Goal: Information Seeking & Learning: Learn about a topic

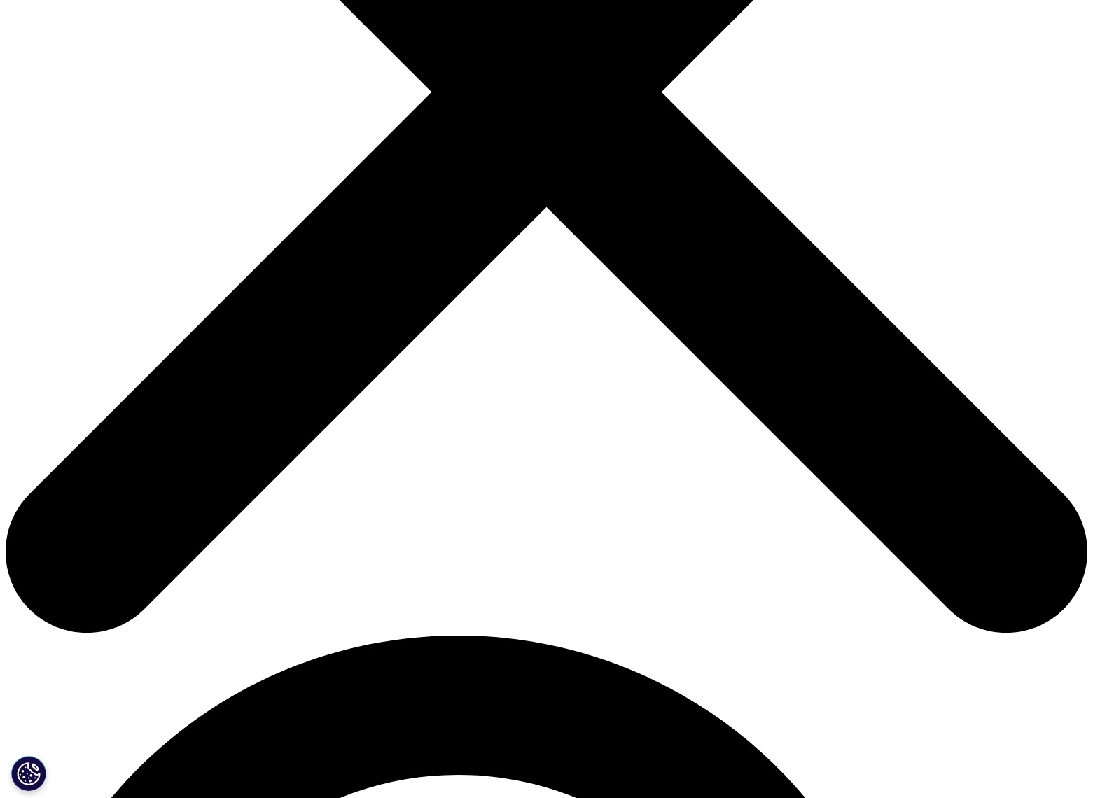
scroll to position [153, 826]
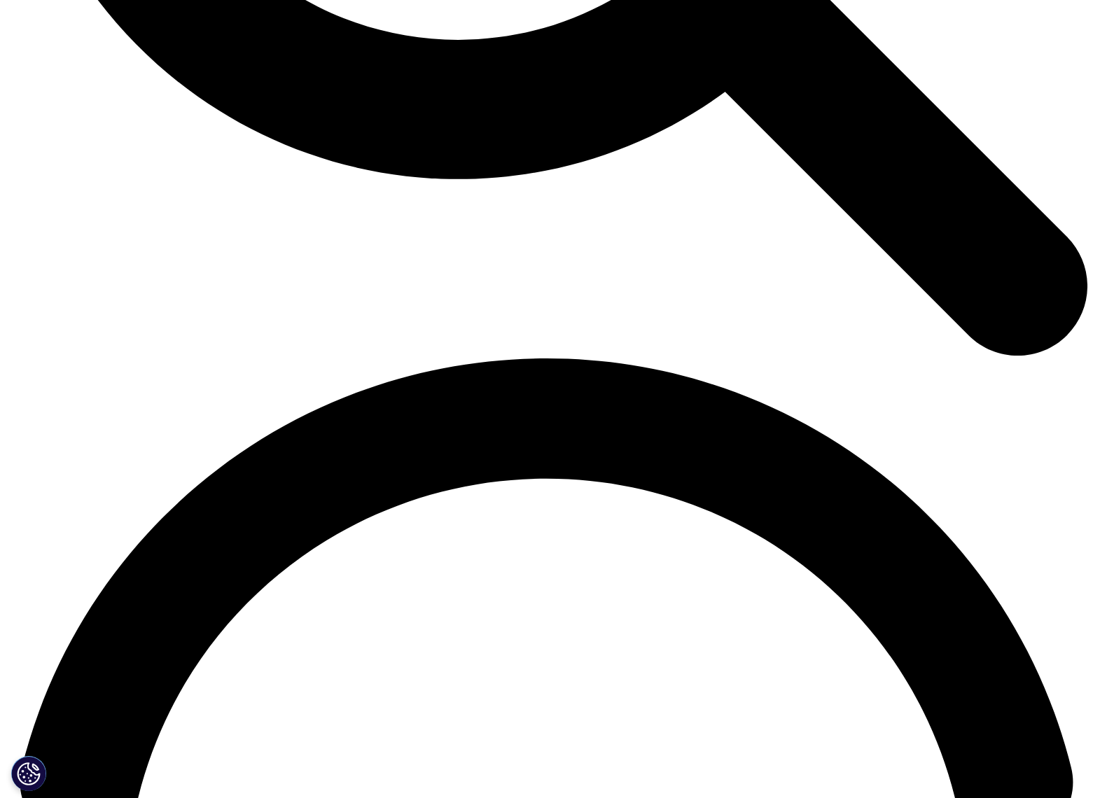
scroll to position [2006, 0]
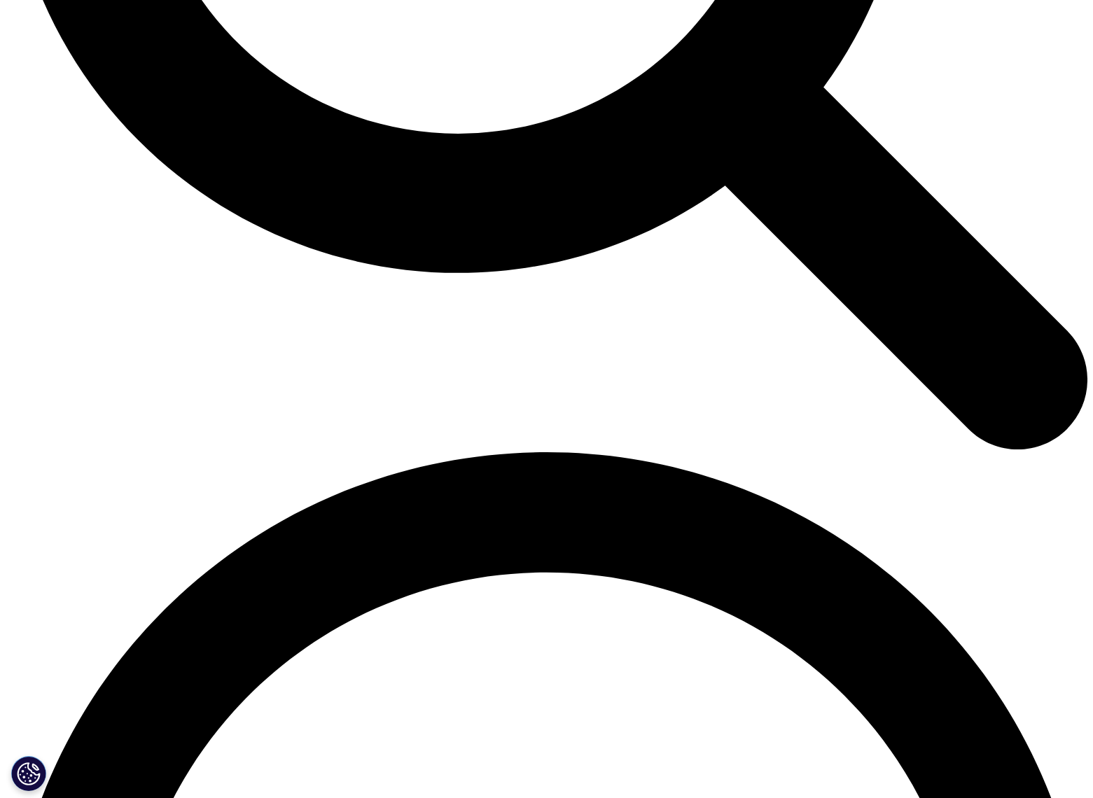
scroll to position [1775, 0]
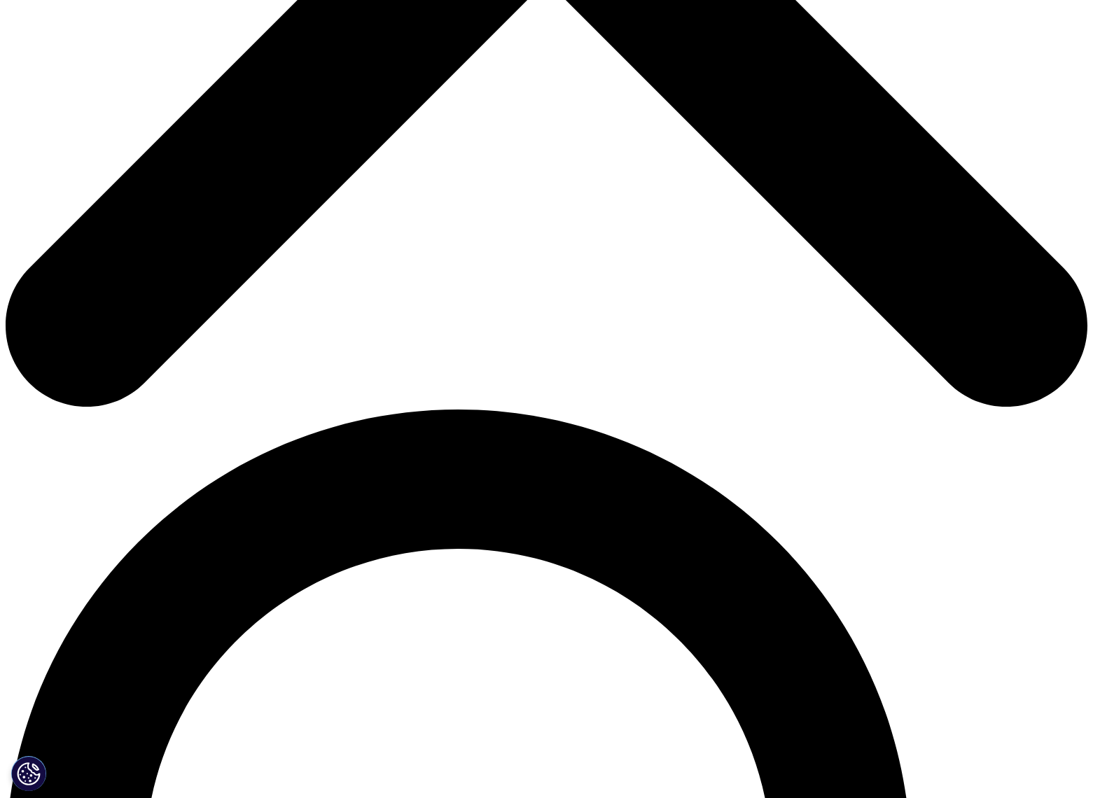
scroll to position [717, 0]
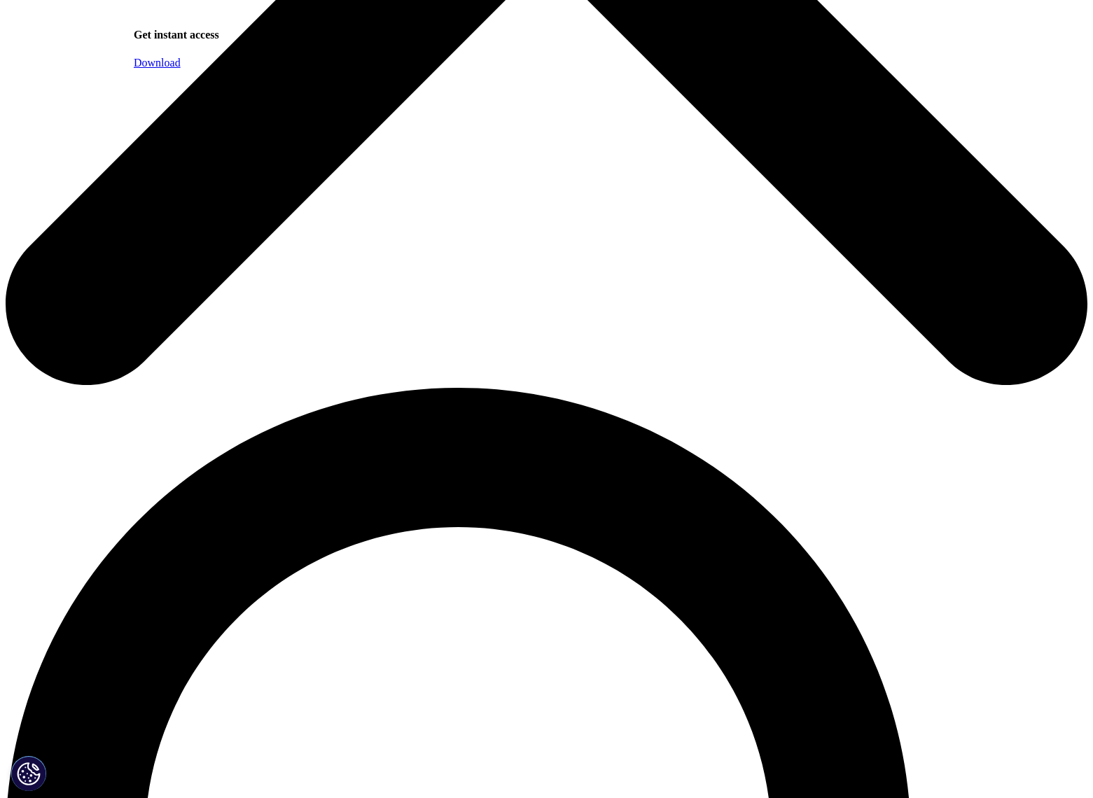
click at [181, 69] on link "Download" at bounding box center [157, 63] width 47 height 12
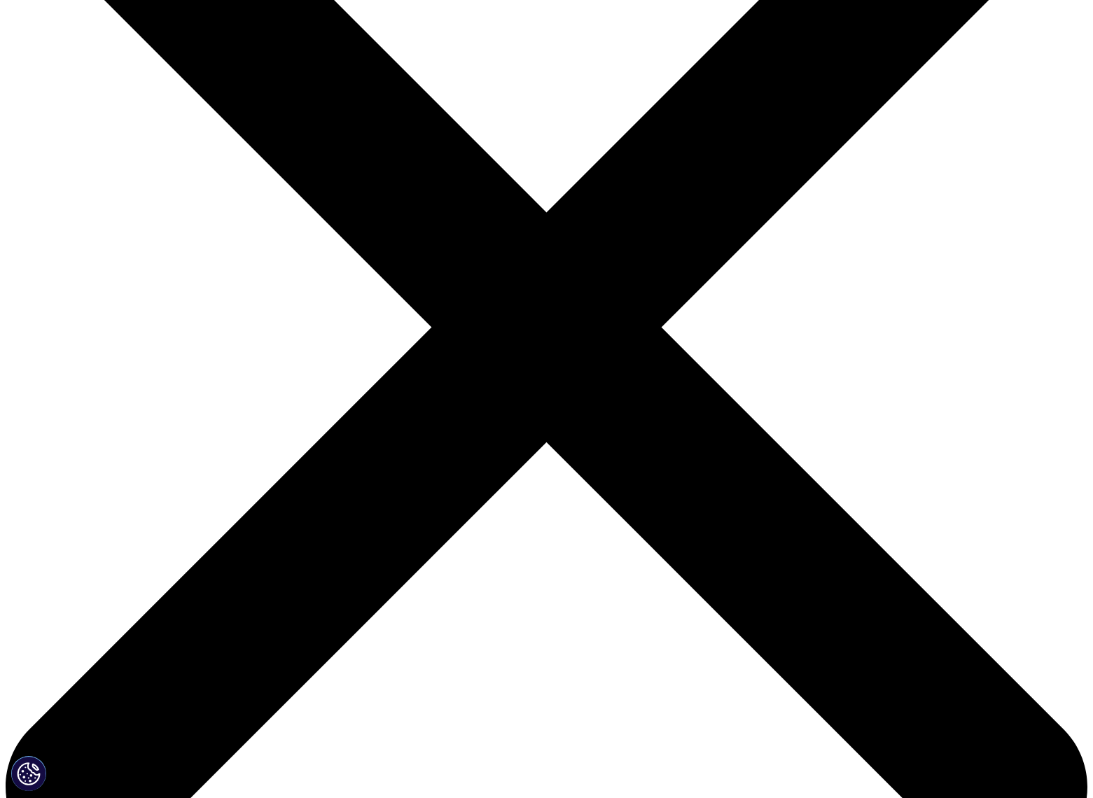
scroll to position [0, 0]
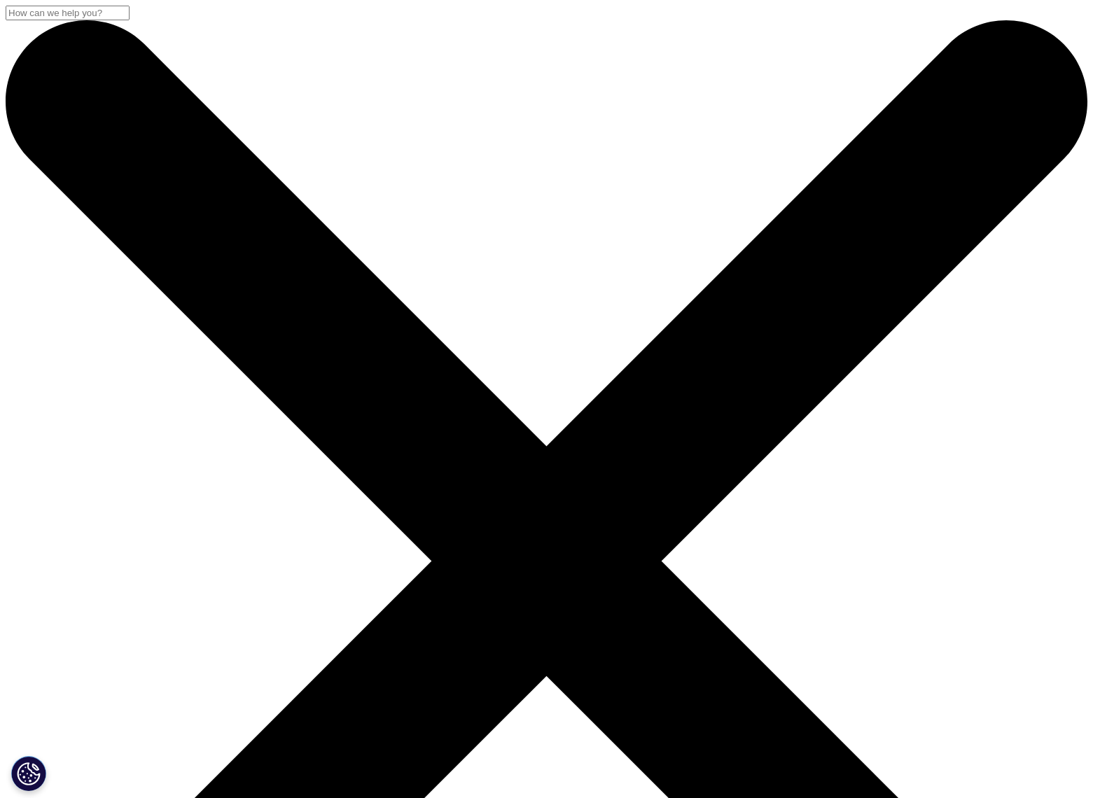
scroll to position [130, 826]
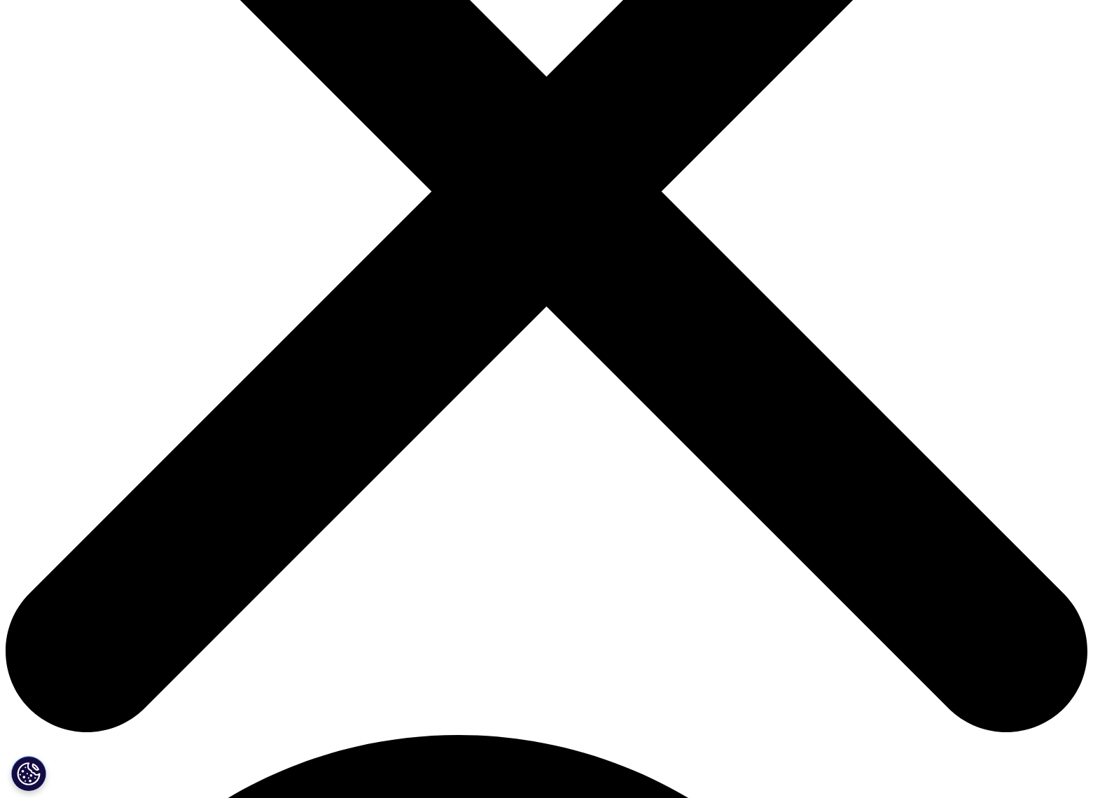
scroll to position [267, 0]
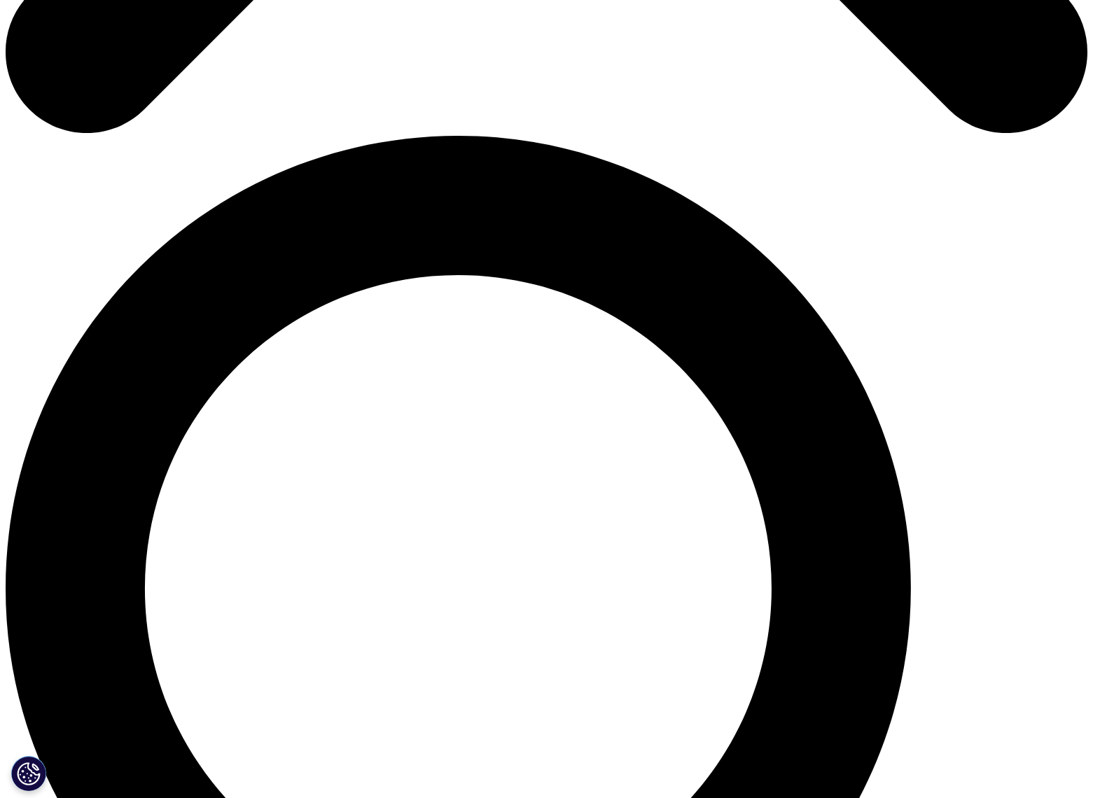
scroll to position [0, 0]
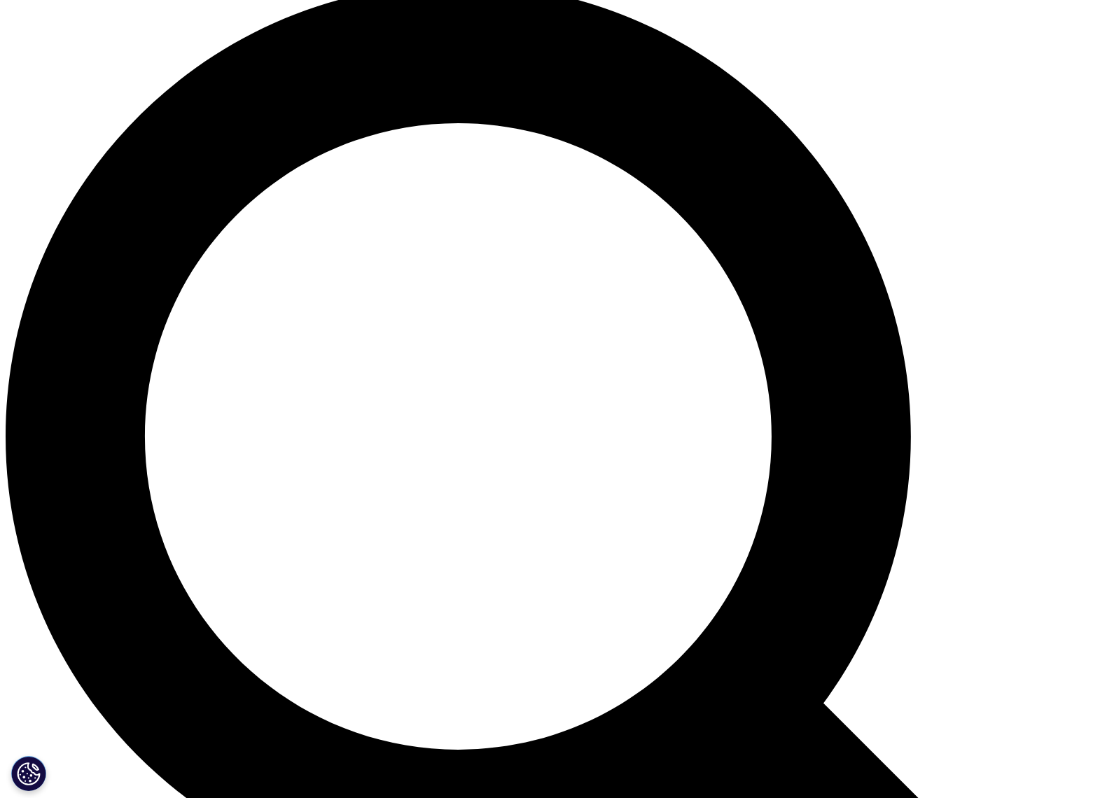
scroll to position [1213, 0]
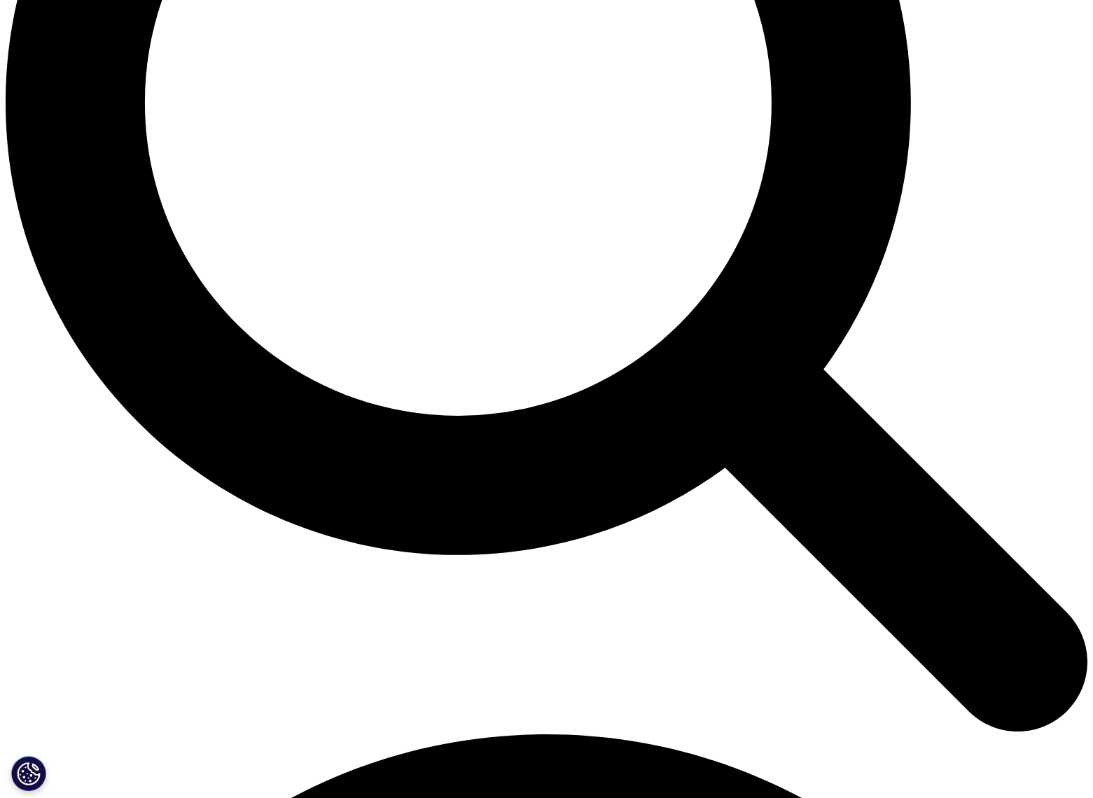
scroll to position [1475, 0]
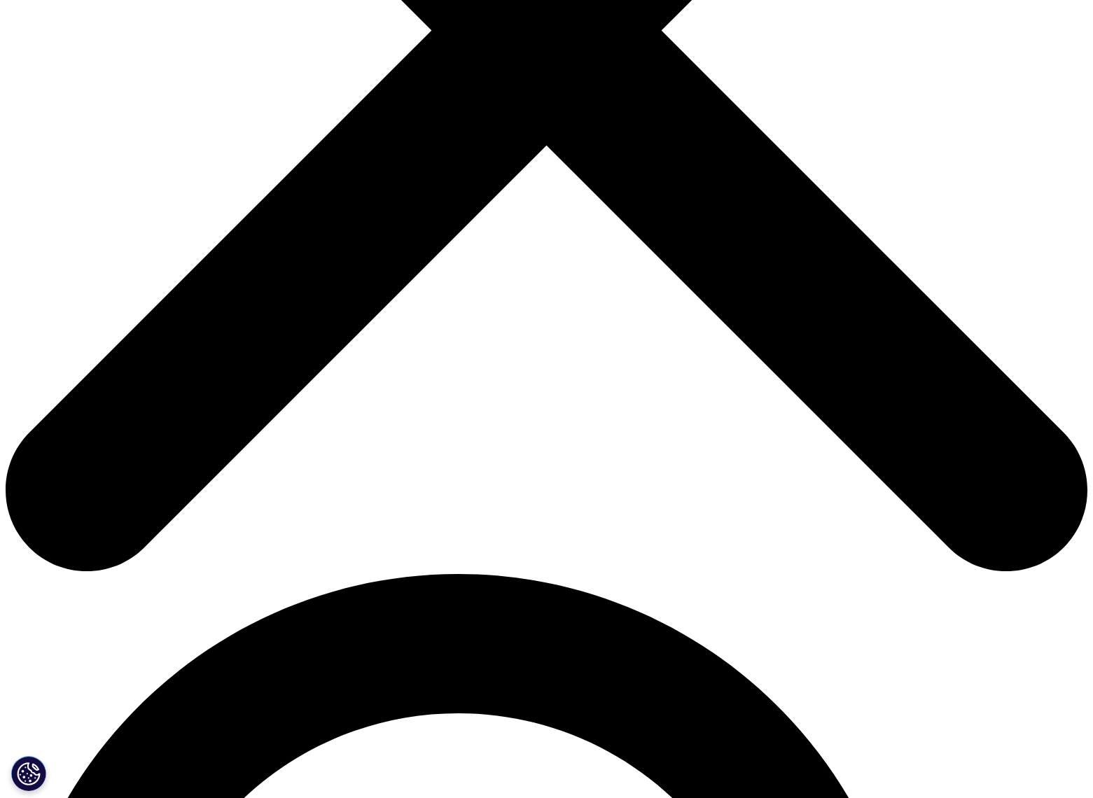
scroll to position [0, 0]
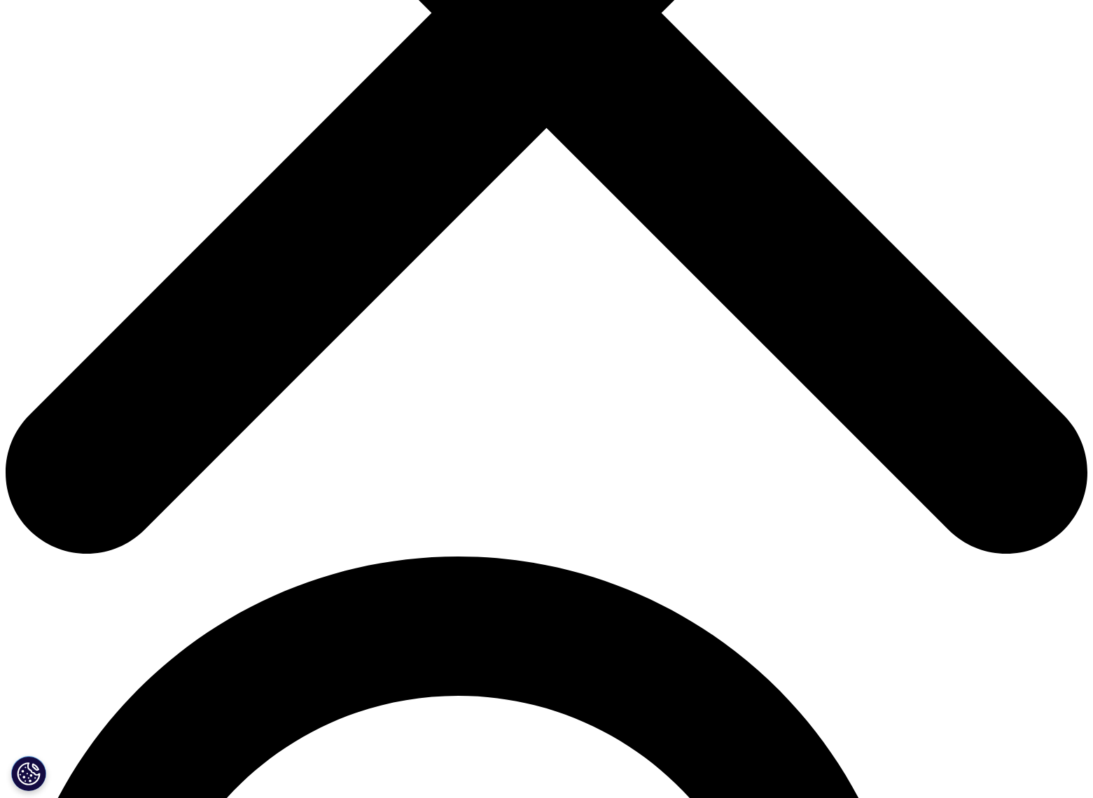
scroll to position [552, 0]
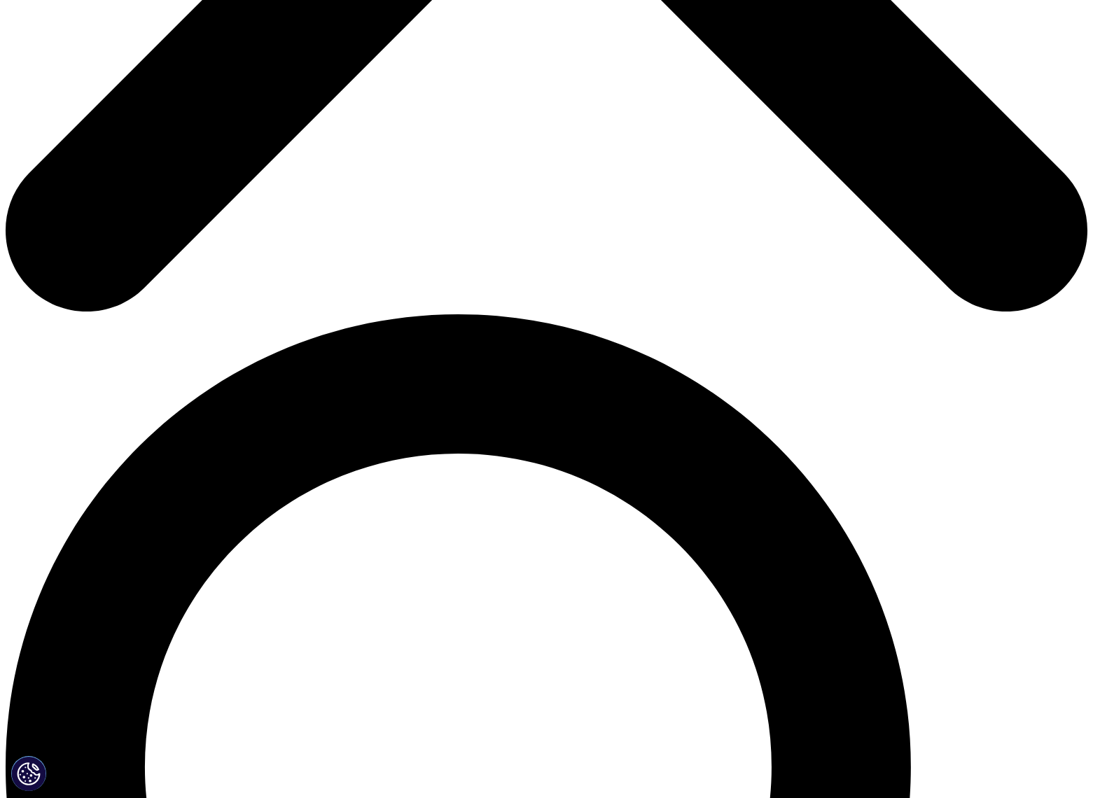
scroll to position [792, 0]
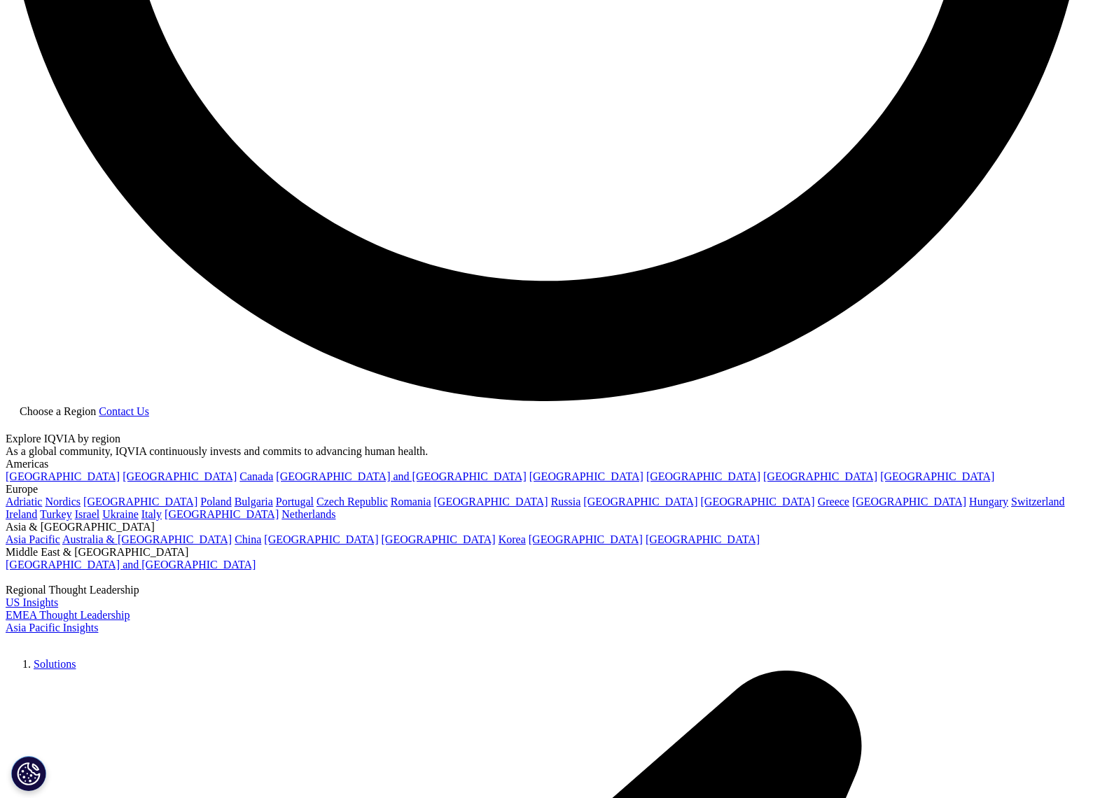
scroll to position [2868, 0]
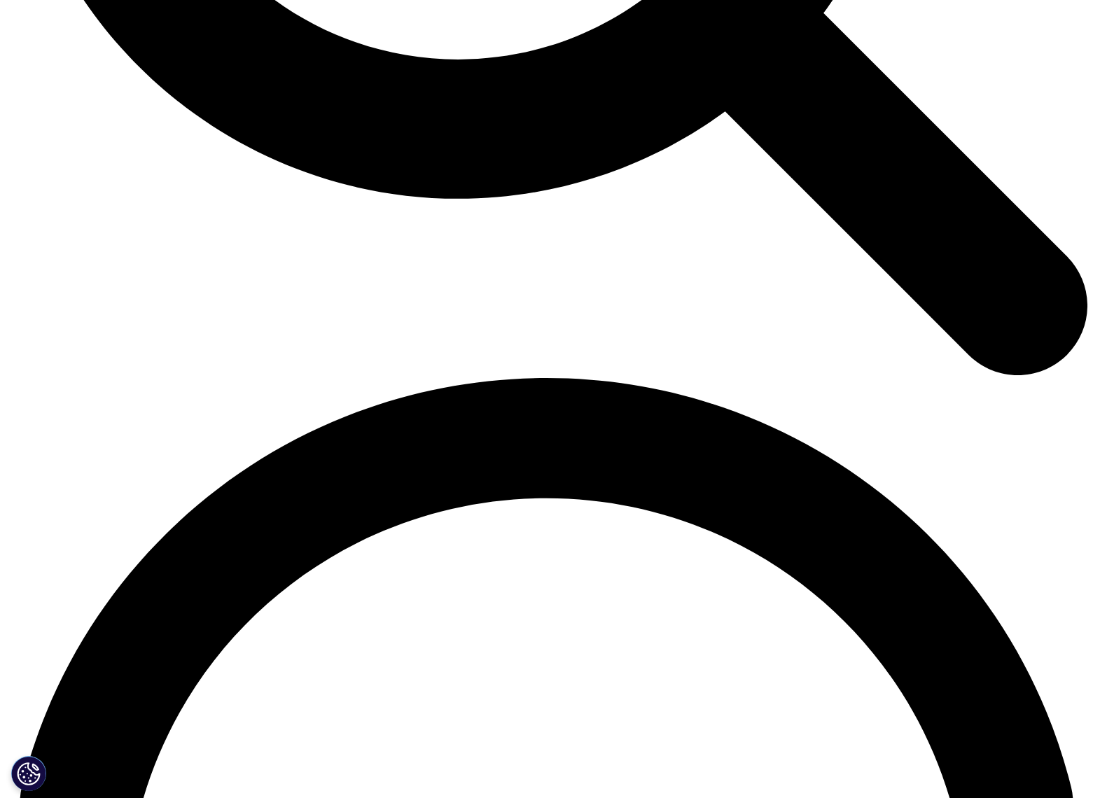
scroll to position [1787, 0]
